Goal: Task Accomplishment & Management: Manage account settings

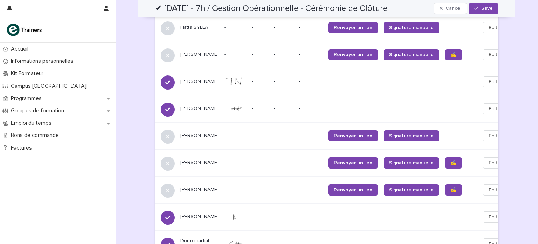
scroll to position [508, 0]
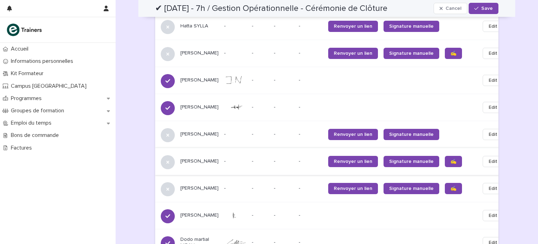
click at [483, 156] on button "Edit" at bounding box center [493, 161] width 21 height 11
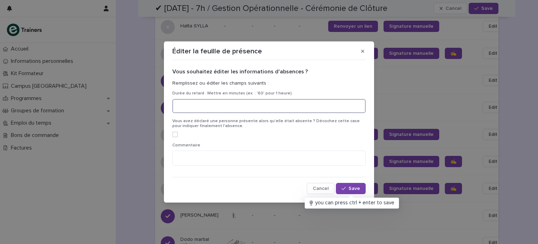
click at [254, 103] on input at bounding box center [268, 106] width 193 height 14
type input "*"
type input "**"
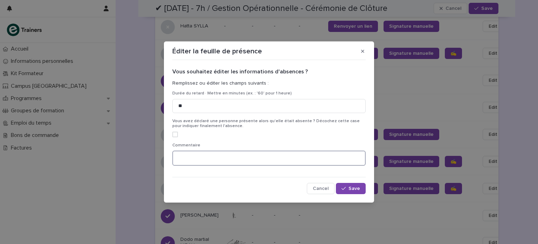
click at [227, 159] on textarea at bounding box center [268, 157] width 193 height 15
type textarea "**********"
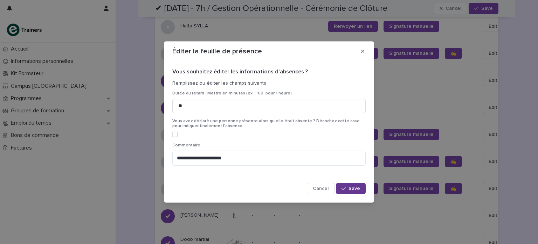
click at [361, 191] on button "Save" at bounding box center [351, 188] width 30 height 11
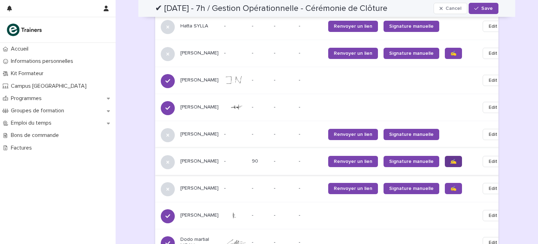
click at [445, 158] on link "✍️" at bounding box center [453, 161] width 17 height 11
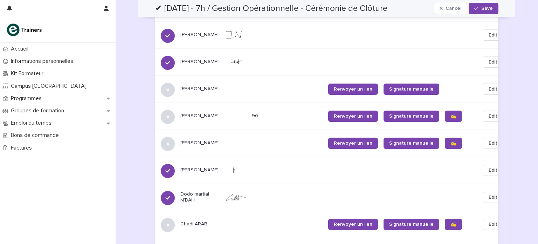
scroll to position [554, 0]
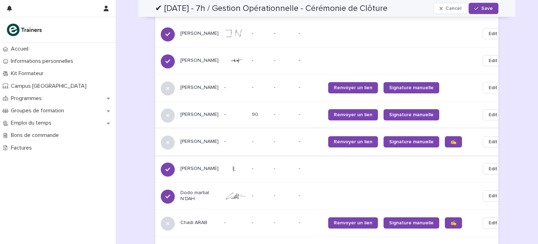
click at [489, 138] on span "Edit" at bounding box center [493, 141] width 9 height 7
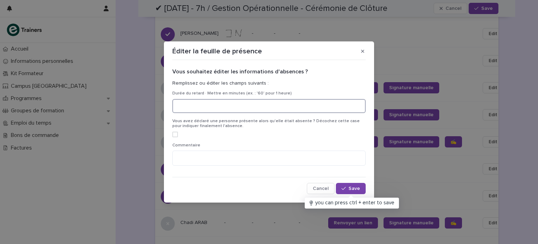
click at [208, 107] on input at bounding box center [268, 106] width 193 height 14
type input "***"
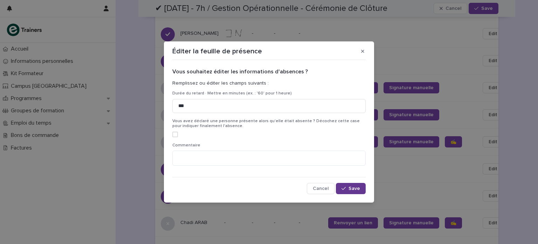
click at [348, 188] on div "button" at bounding box center [345, 188] width 7 height 5
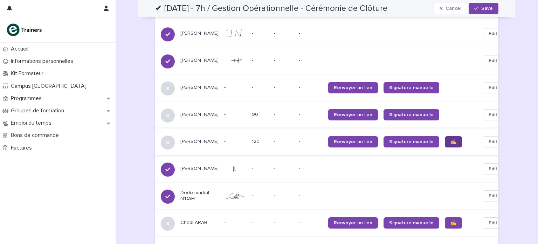
click at [445, 136] on link "✍️" at bounding box center [453, 141] width 17 height 11
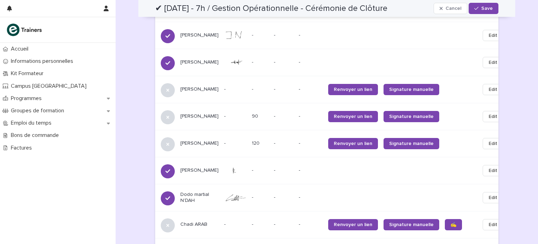
scroll to position [564, 0]
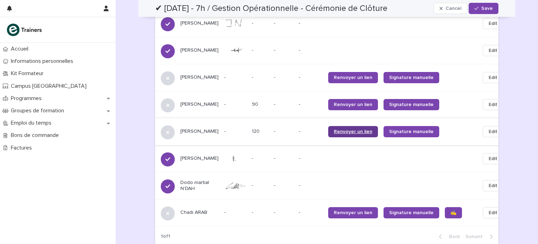
click at [349, 129] on span "Renvoyer un lien" at bounding box center [353, 131] width 39 height 5
click at [334, 102] on span "Renvoyer un lien" at bounding box center [353, 104] width 39 height 5
click at [355, 75] on span "Renvoyer un lien" at bounding box center [353, 77] width 39 height 5
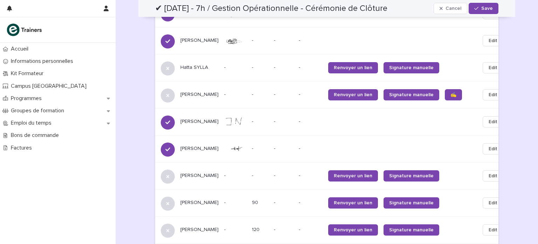
scroll to position [468, 0]
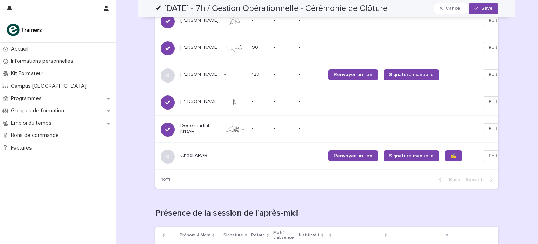
scroll to position [614, 0]
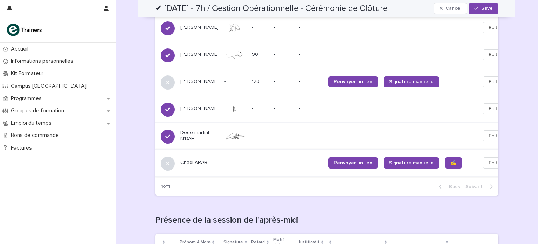
click at [489, 159] on span "Edit" at bounding box center [493, 162] width 9 height 7
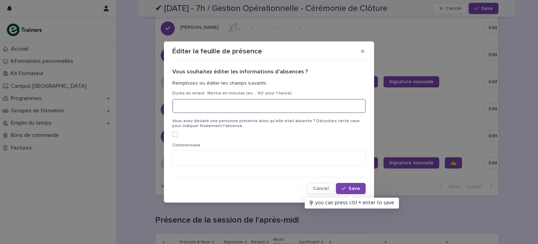
click at [258, 106] on input at bounding box center [268, 106] width 193 height 14
type input "***"
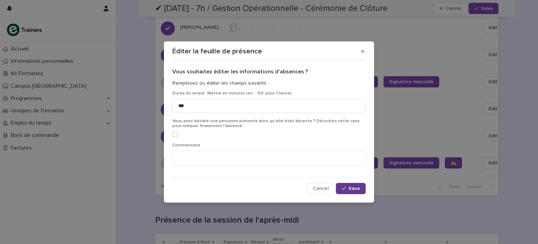
click at [352, 189] on span "Save" at bounding box center [355, 188] width 12 height 5
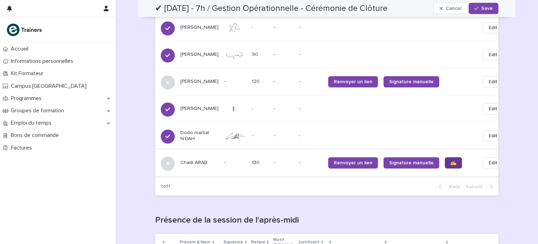
click at [445, 157] on link "✍️" at bounding box center [453, 162] width 17 height 11
click at [343, 160] on span "Renvoyer un lien" at bounding box center [353, 162] width 39 height 5
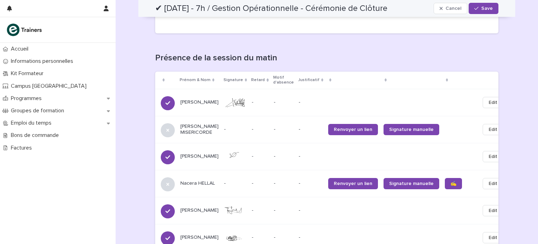
scroll to position [245, 0]
